Goal: Task Accomplishment & Management: Manage account settings

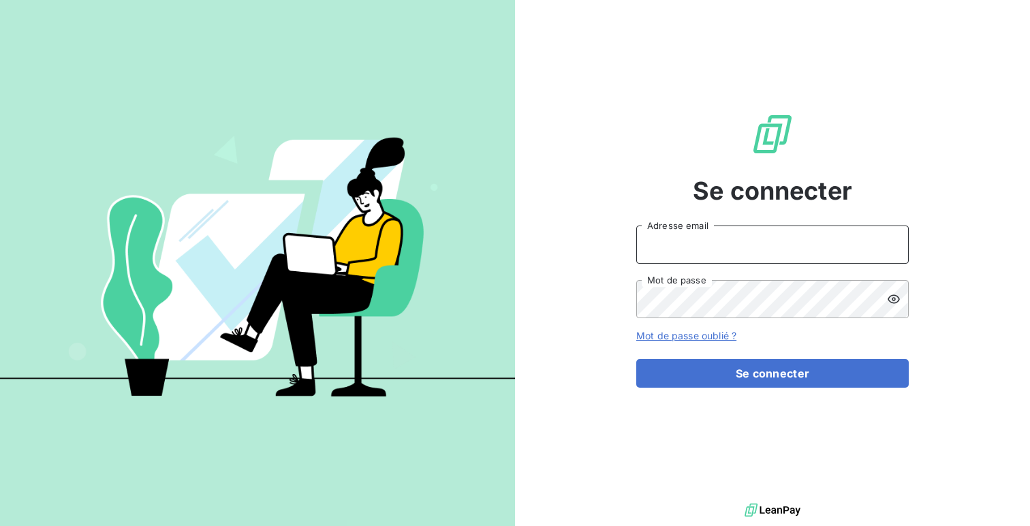
click at [804, 230] on input "Adresse email" at bounding box center [772, 244] width 272 height 38
paste input "locumloop"
type input "admin@locumloop"
click at [636, 359] on button "Se connecter" at bounding box center [772, 373] width 272 height 29
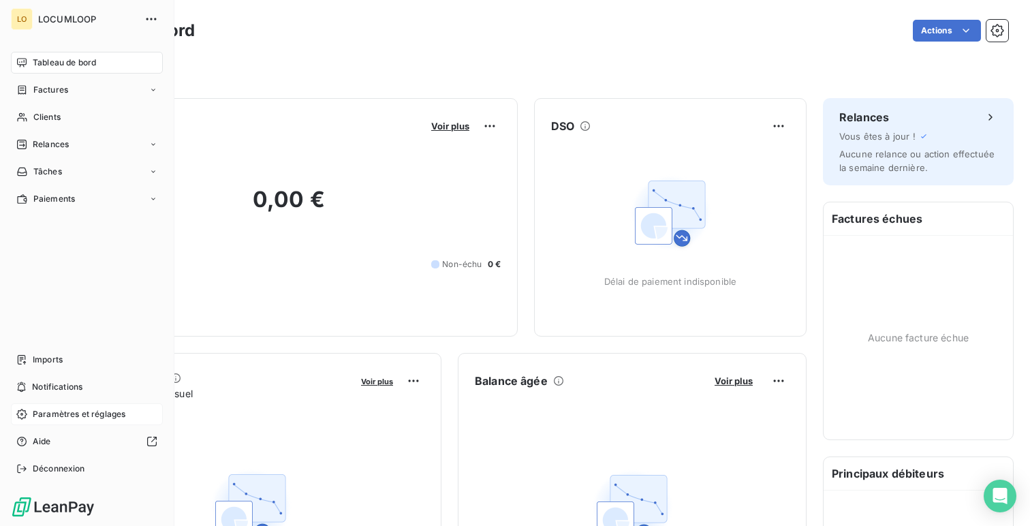
click at [54, 413] on span "Paramètres et réglages" at bounding box center [79, 414] width 93 height 12
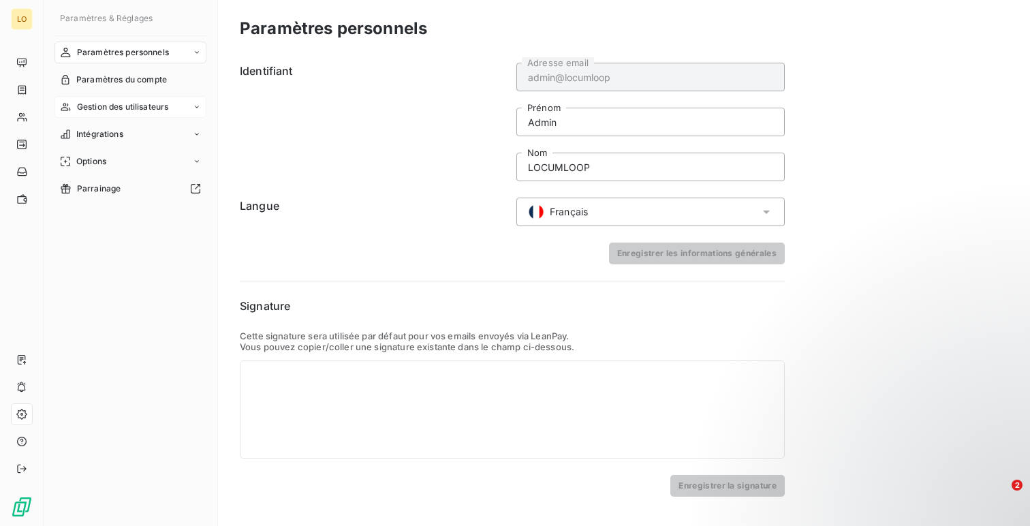
click at [127, 104] on span "Gestion des utilisateurs" at bounding box center [123, 107] width 92 height 12
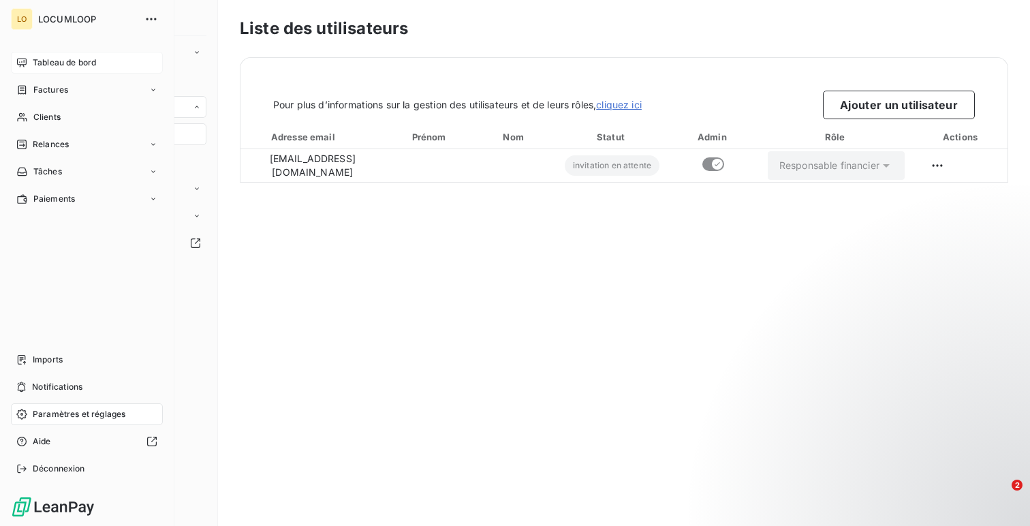
click at [37, 71] on div "Tableau de bord" at bounding box center [87, 63] width 152 height 22
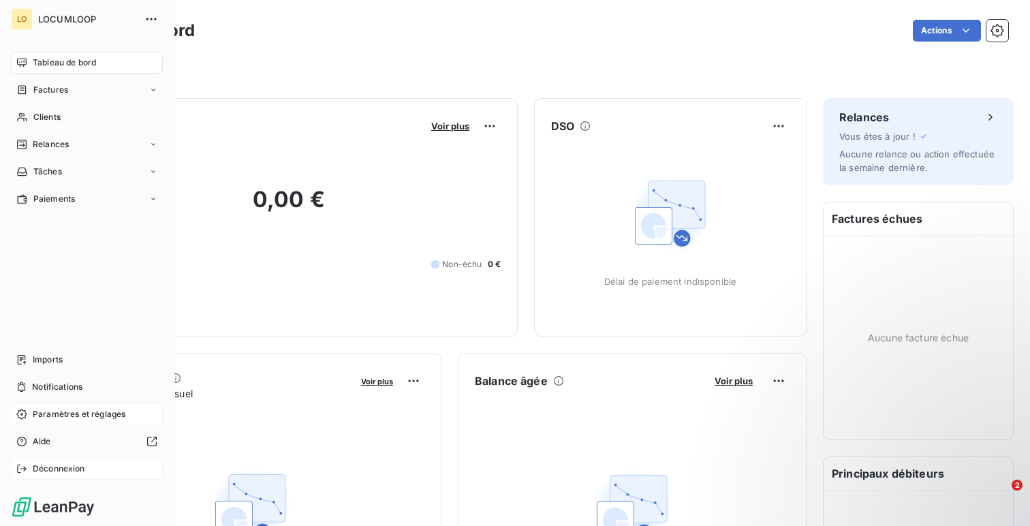
click at [36, 461] on div "Déconnexion" at bounding box center [87, 469] width 152 height 22
